Goal: Task Accomplishment & Management: Manage account settings

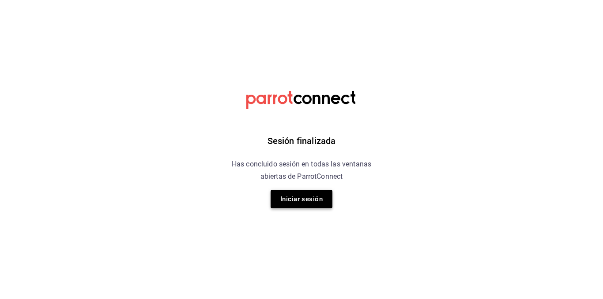
click at [293, 204] on button "Iniciar sesión" at bounding box center [301, 199] width 62 height 19
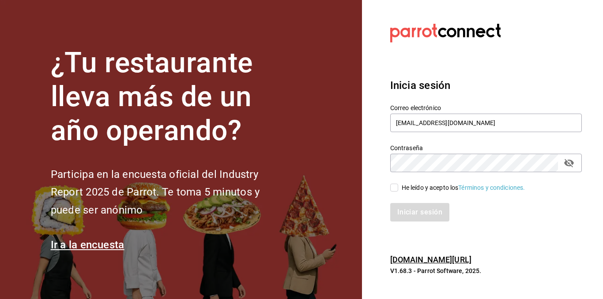
click at [393, 185] on input "He leído y acepto los Términos y condiciones." at bounding box center [394, 188] width 8 height 8
checkbox input "true"
click at [407, 208] on button "Iniciar sesión" at bounding box center [420, 212] width 60 height 19
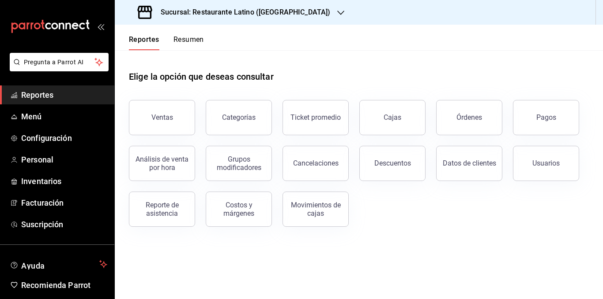
click at [191, 38] on button "Resumen" at bounding box center [188, 42] width 30 height 15
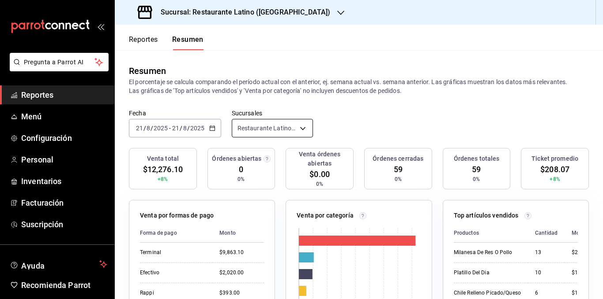
click at [283, 127] on body "Pregunta a Parrot AI Reportes Menú Configuración Personal Inventarios Facturaci…" at bounding box center [301, 149] width 603 height 299
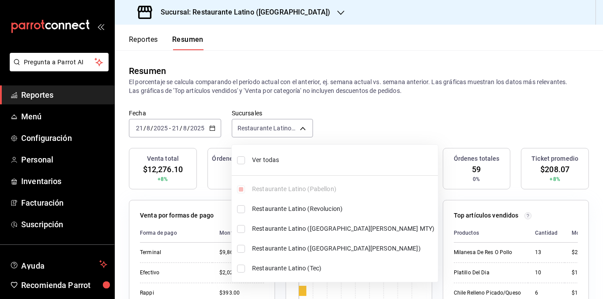
click at [279, 160] on span "Ver todas" at bounding box center [343, 160] width 182 height 9
type input "[object Object],[object Object],[object Object],[object Object],[object Object]"
checkbox input "true"
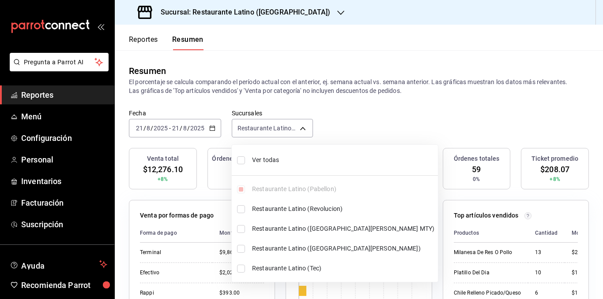
checkbox input "true"
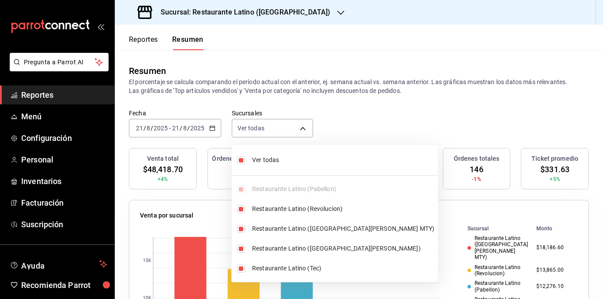
click at [321, 92] on div at bounding box center [301, 149] width 603 height 299
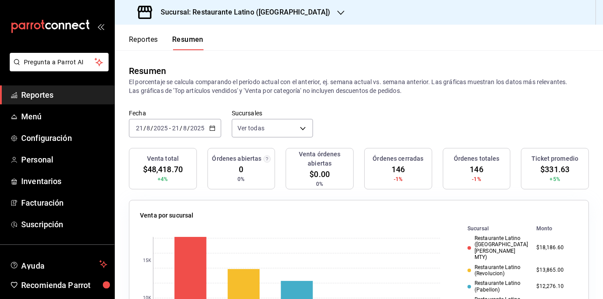
click at [321, 92] on p "El porcentaje se calcula comparando el período actual con el anterior, ej. sema…" at bounding box center [359, 87] width 460 height 18
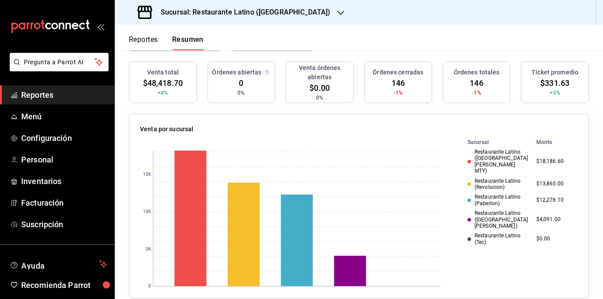
scroll to position [44, 0]
